Goal: Unclear

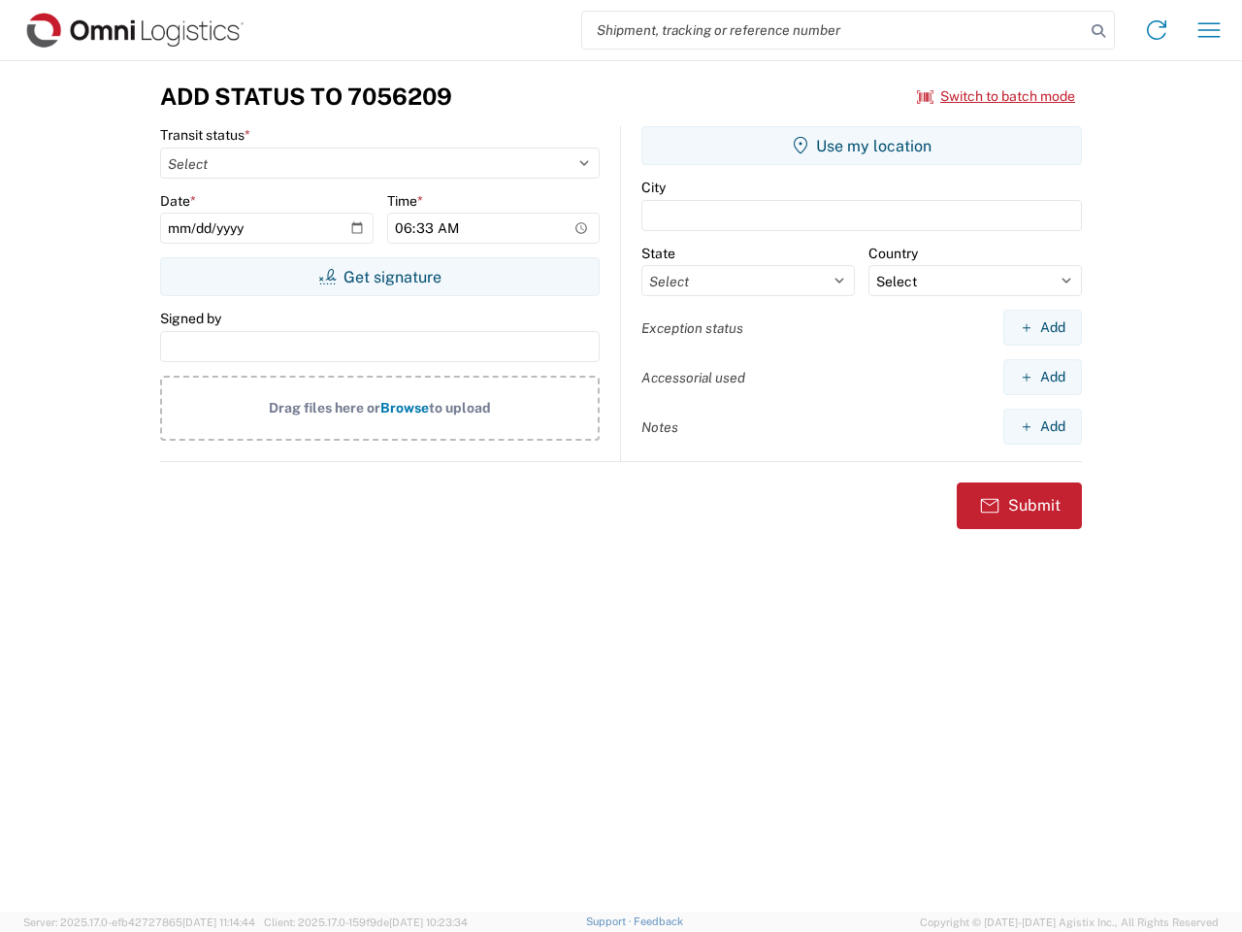
click at [834, 30] on input "search" at bounding box center [833, 30] width 503 height 37
click at [1098, 31] on icon at bounding box center [1098, 30] width 27 height 27
click at [1157, 30] on icon at bounding box center [1156, 30] width 31 height 31
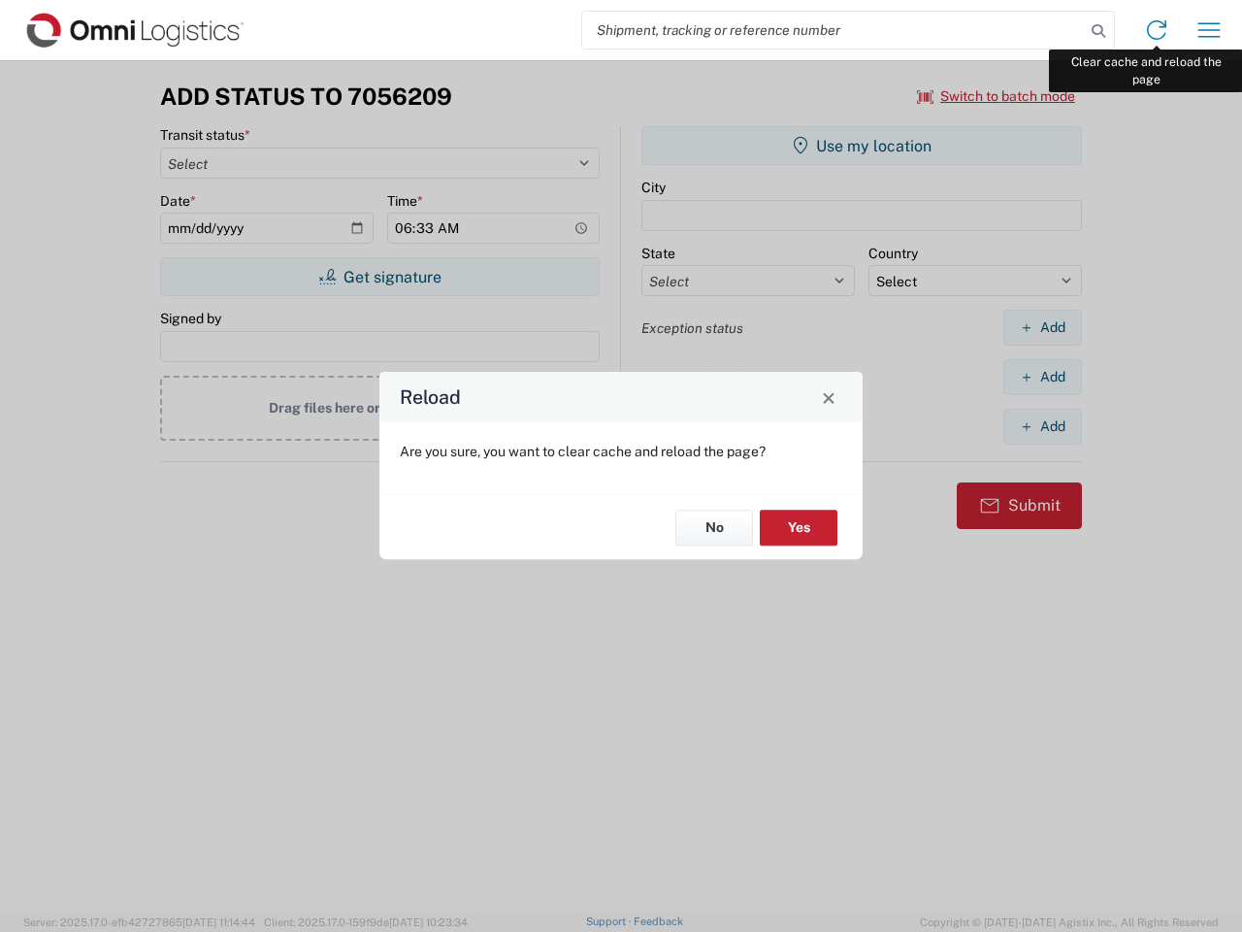
click at [1209, 30] on div "Reload Are you sure, you want to clear cache and reload the page? No Yes" at bounding box center [621, 466] width 1242 height 932
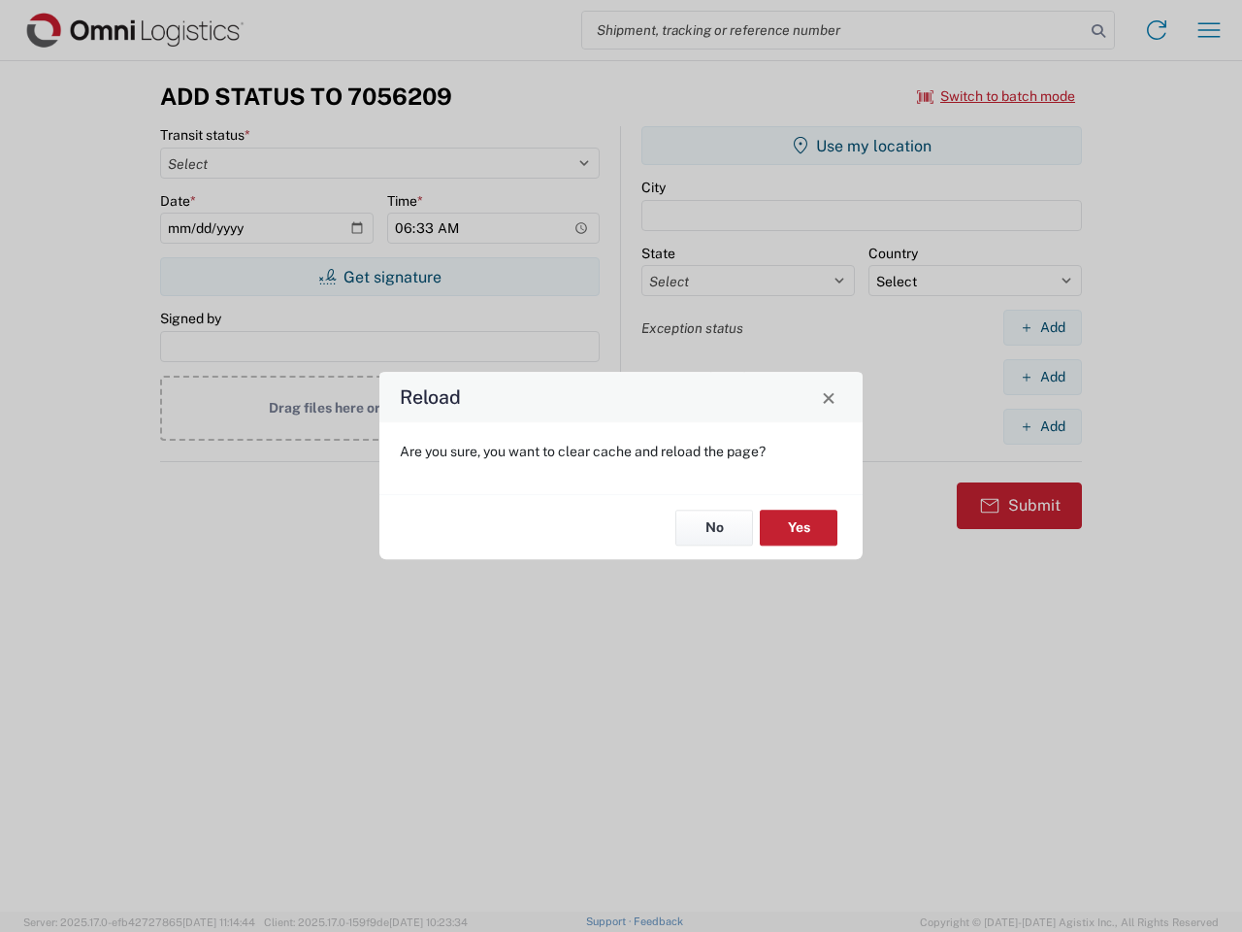
click at [997, 96] on div "Reload Are you sure, you want to clear cache and reload the page? No Yes" at bounding box center [621, 466] width 1242 height 932
click at [379, 277] on div "Reload Are you sure, you want to clear cache and reload the page? No Yes" at bounding box center [621, 466] width 1242 height 932
click at [862, 146] on div "Reload Are you sure, you want to clear cache and reload the page? No Yes" at bounding box center [621, 466] width 1242 height 932
click at [1042, 327] on div "Reload Are you sure, you want to clear cache and reload the page? No Yes" at bounding box center [621, 466] width 1242 height 932
click at [1042, 376] on div "Reload Are you sure, you want to clear cache and reload the page? No Yes" at bounding box center [621, 466] width 1242 height 932
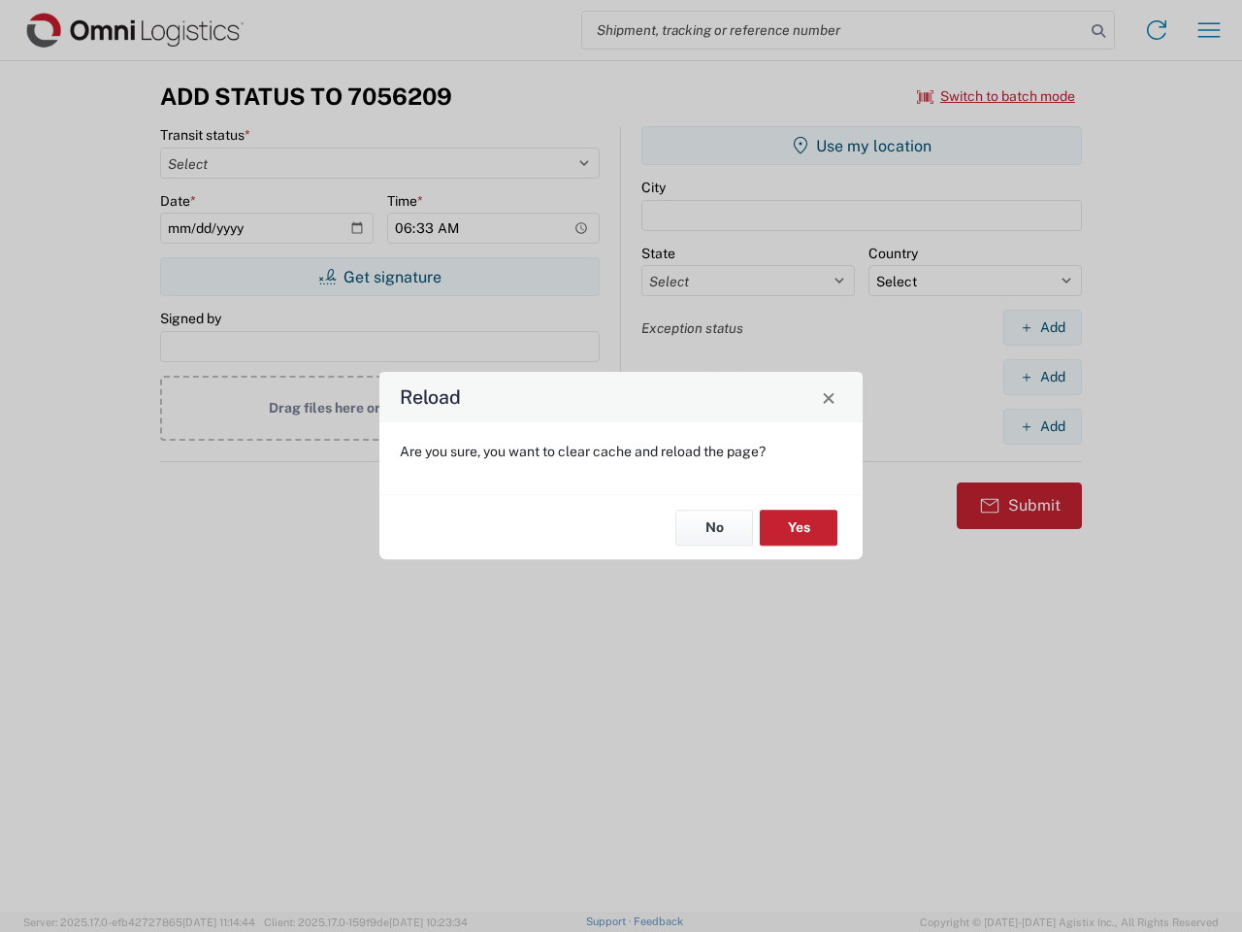
click at [1042, 426] on div "Reload Are you sure, you want to clear cache and reload the page? No Yes" at bounding box center [621, 466] width 1242 height 932
